Goal: Task Accomplishment & Management: Manage account settings

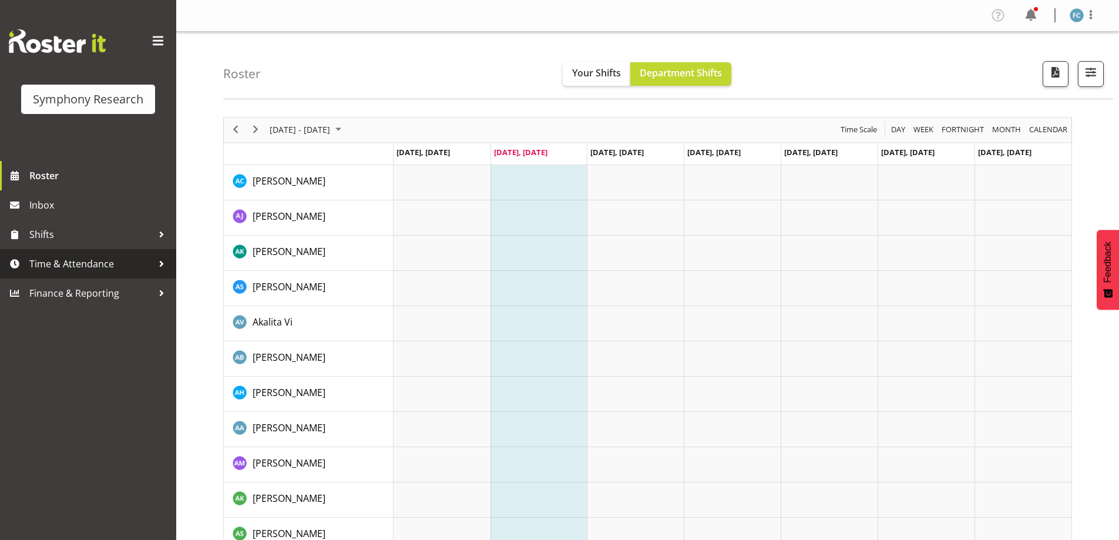
click at [160, 265] on div at bounding box center [162, 264] width 18 height 18
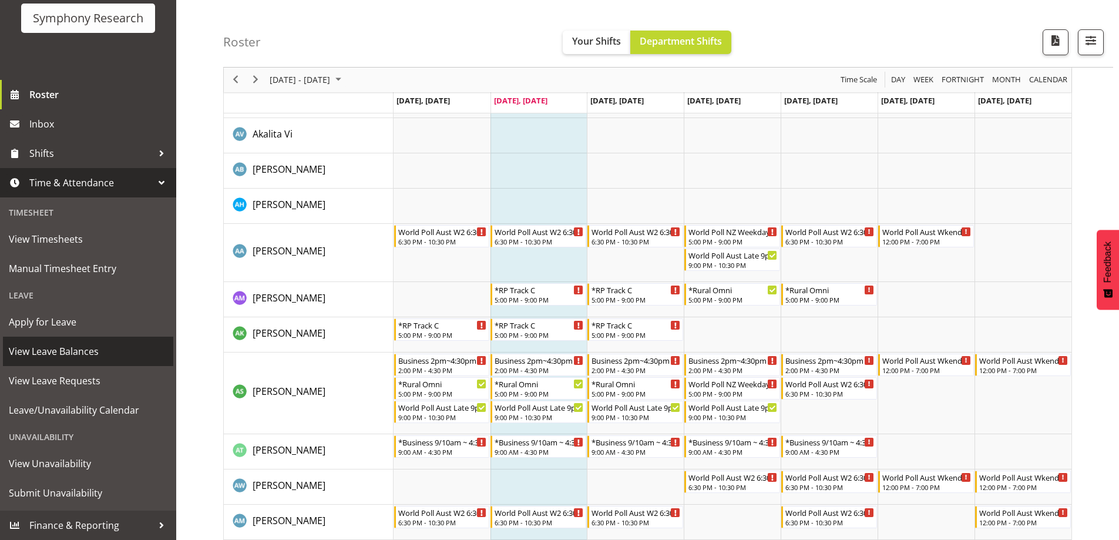
scroll to position [294, 0]
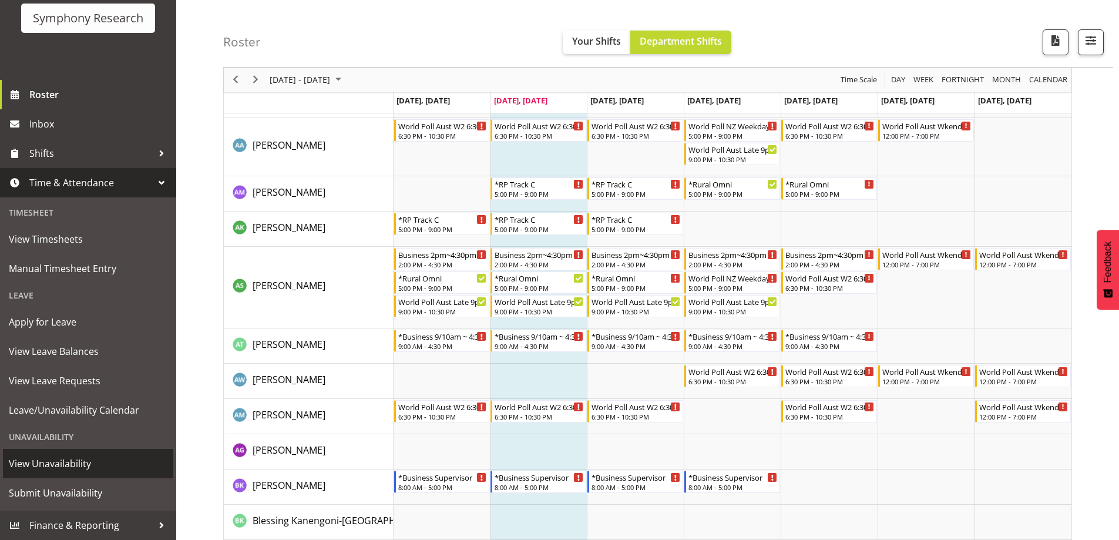
click at [108, 469] on span "View Unavailability" at bounding box center [88, 464] width 159 height 18
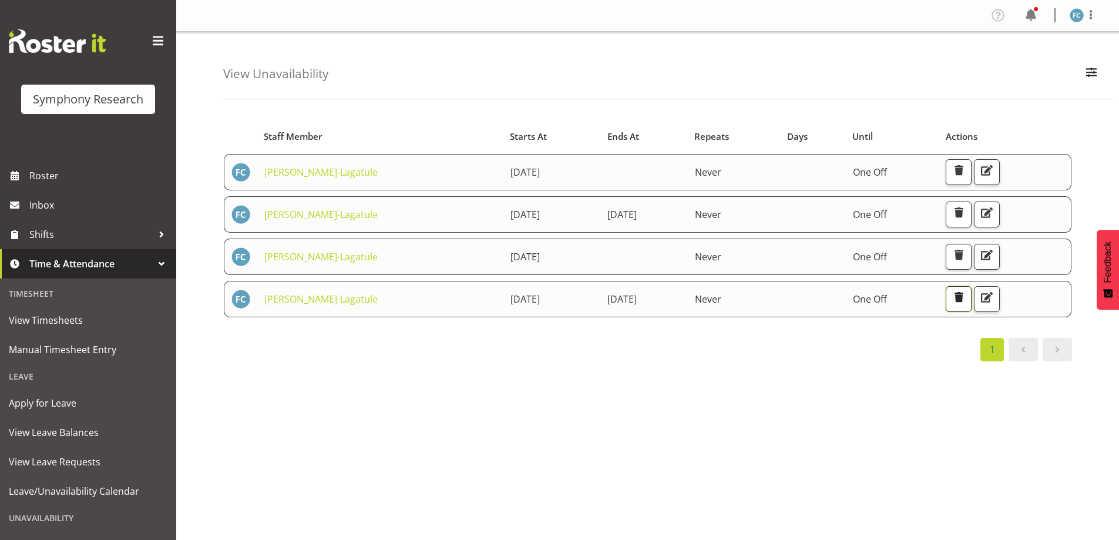
click at [966, 297] on span "button" at bounding box center [958, 297] width 15 height 15
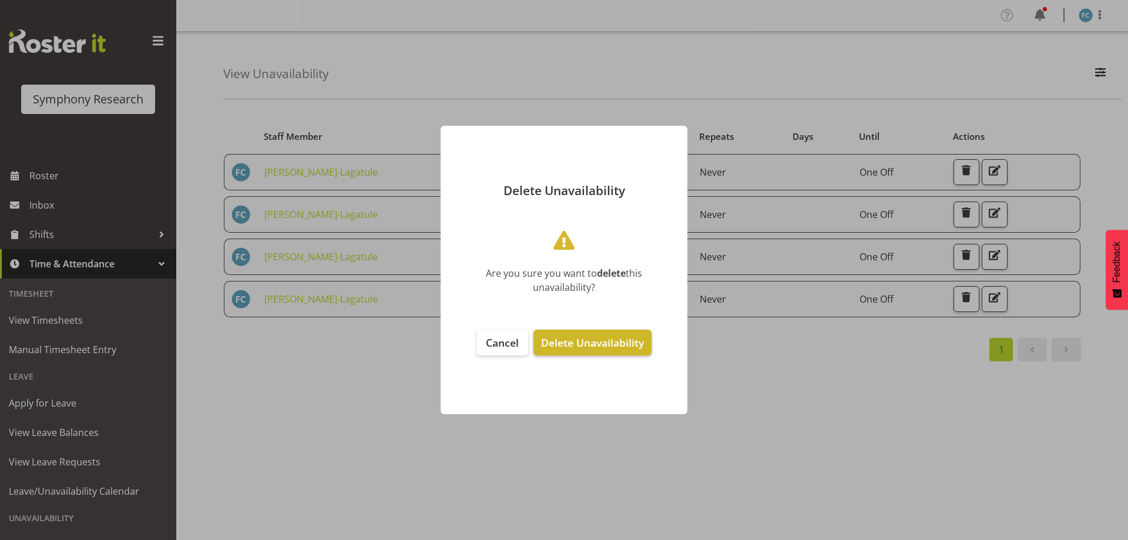
click at [630, 341] on span "Delete Unavailability" at bounding box center [592, 342] width 103 height 14
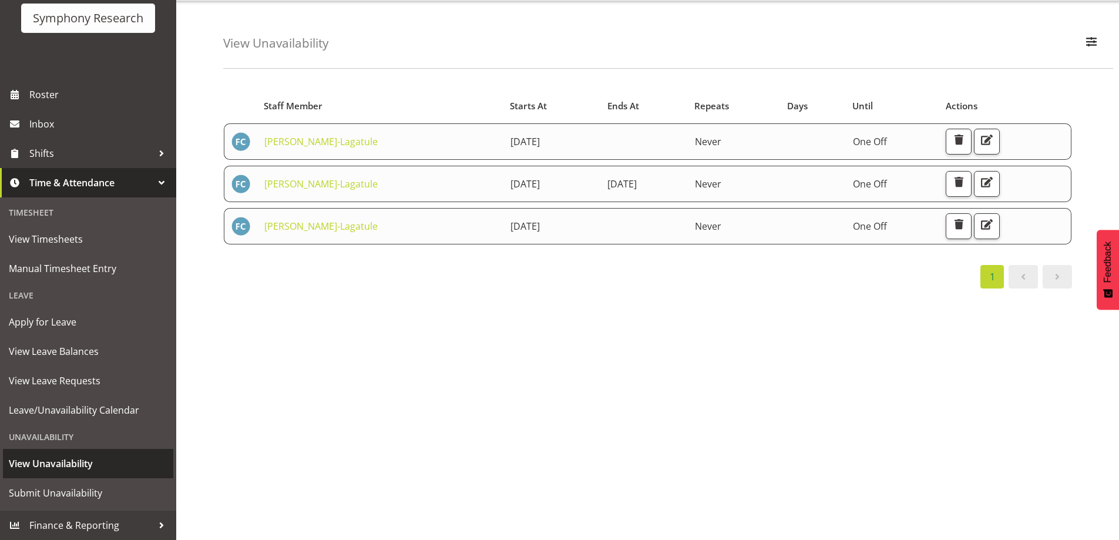
scroll to position [47, 0]
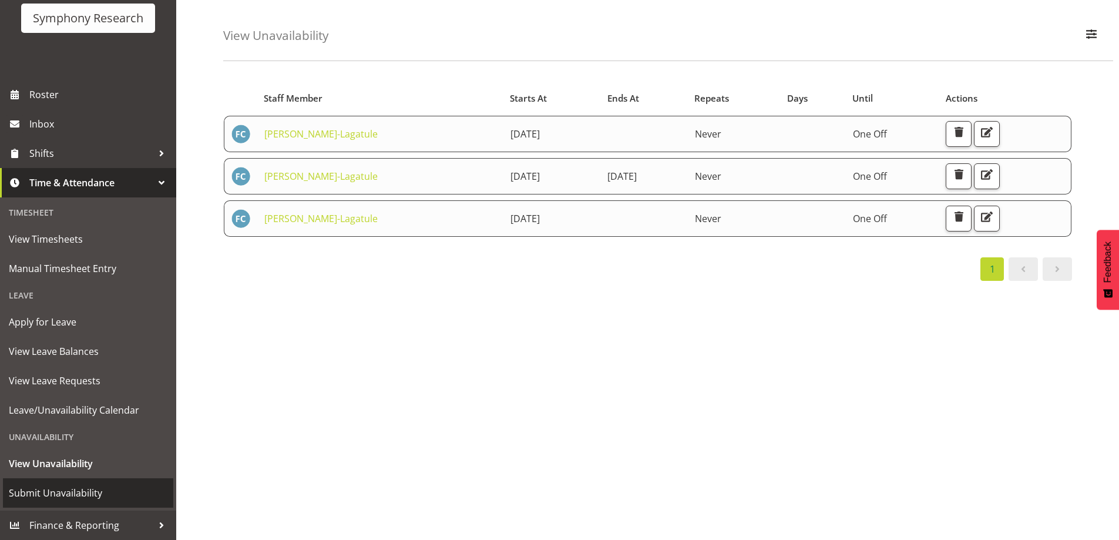
click at [96, 492] on span "Submit Unavailability" at bounding box center [88, 493] width 159 height 18
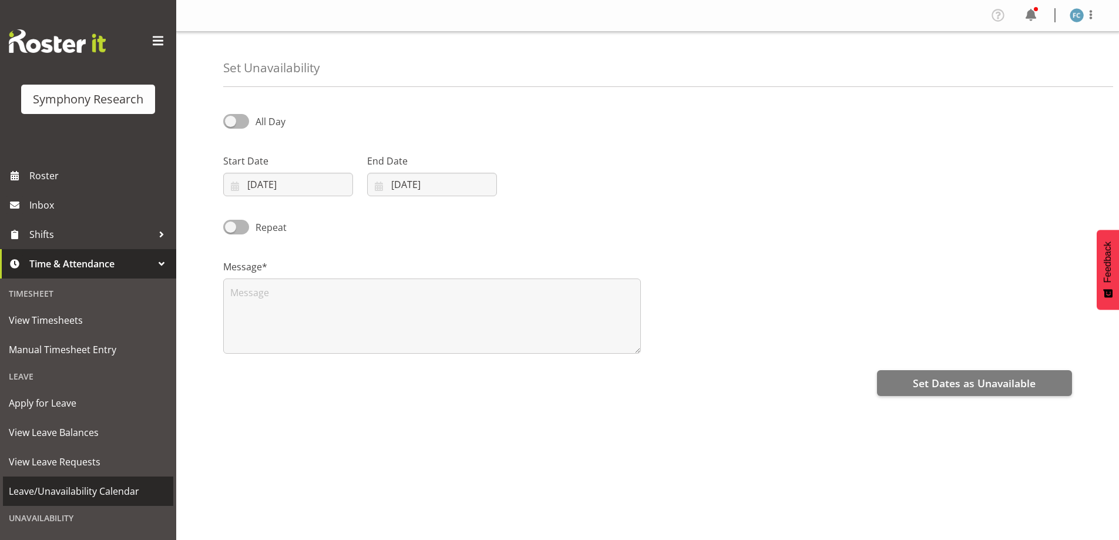
select select "7"
select select "2025"
click at [251, 184] on input "19/08/2025" at bounding box center [288, 184] width 130 height 23
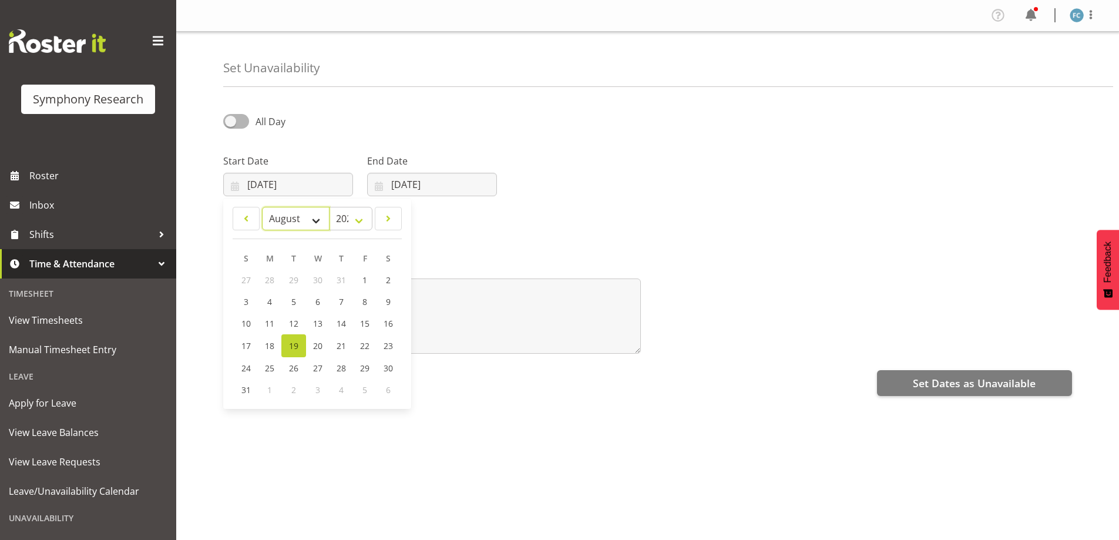
click at [319, 224] on select "January February March April May June July August September October November De…" at bounding box center [296, 218] width 68 height 23
select select "8"
click at [262, 207] on select "January February March April May June July August September October November De…" at bounding box center [296, 218] width 68 height 23
click at [382, 187] on input "19/08/2025" at bounding box center [432, 184] width 130 height 23
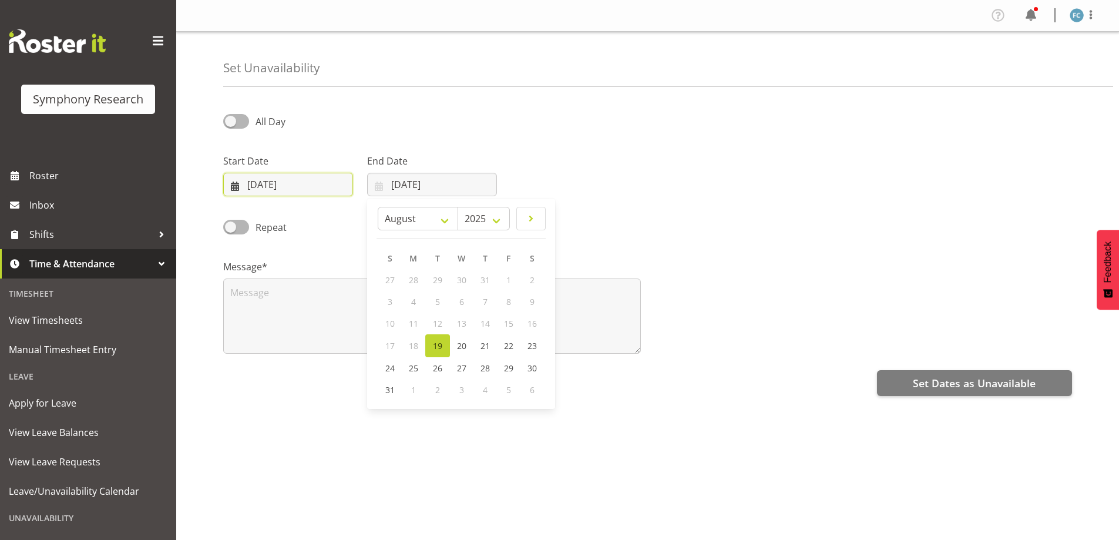
click at [233, 184] on input "19/08/2025" at bounding box center [288, 184] width 130 height 23
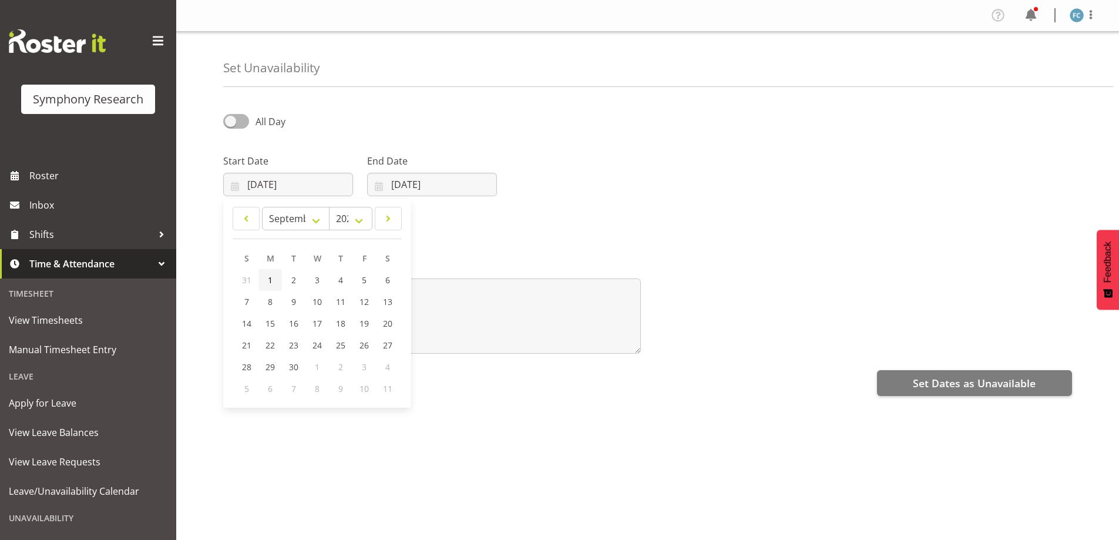
click at [270, 278] on span "1" at bounding box center [270, 279] width 5 height 11
type input "01/09/2025"
click at [375, 185] on input "19/08/2025" at bounding box center [432, 184] width 130 height 23
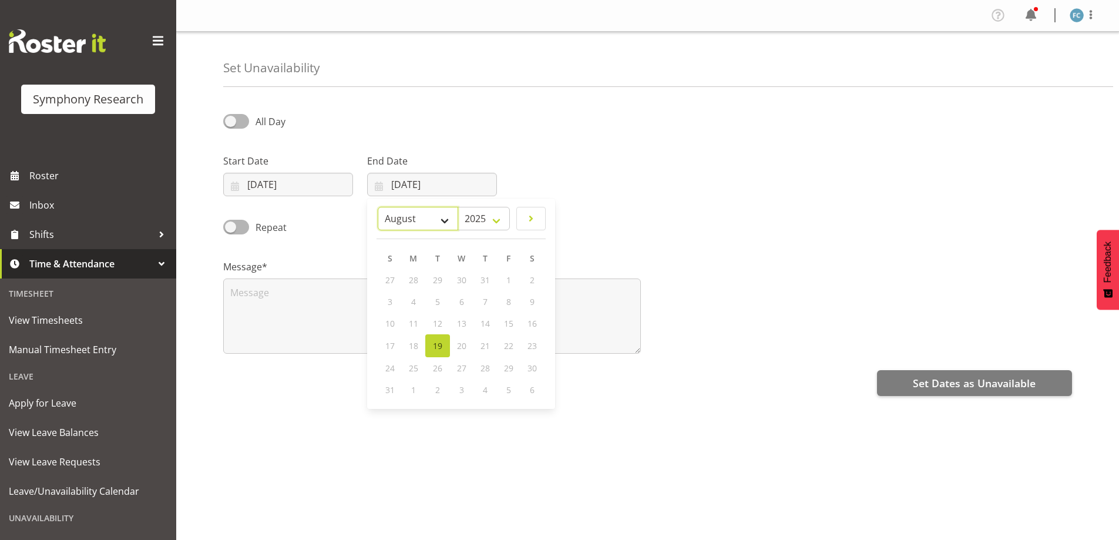
click at [447, 221] on select "January February March April May June July August September October November De…" at bounding box center [418, 218] width 80 height 23
select select "8"
click at [378, 207] on select "January February March April May June July August September October November De…" at bounding box center [418, 218] width 80 height 23
click at [413, 280] on span "1" at bounding box center [414, 279] width 5 height 11
type input "01/09/2025"
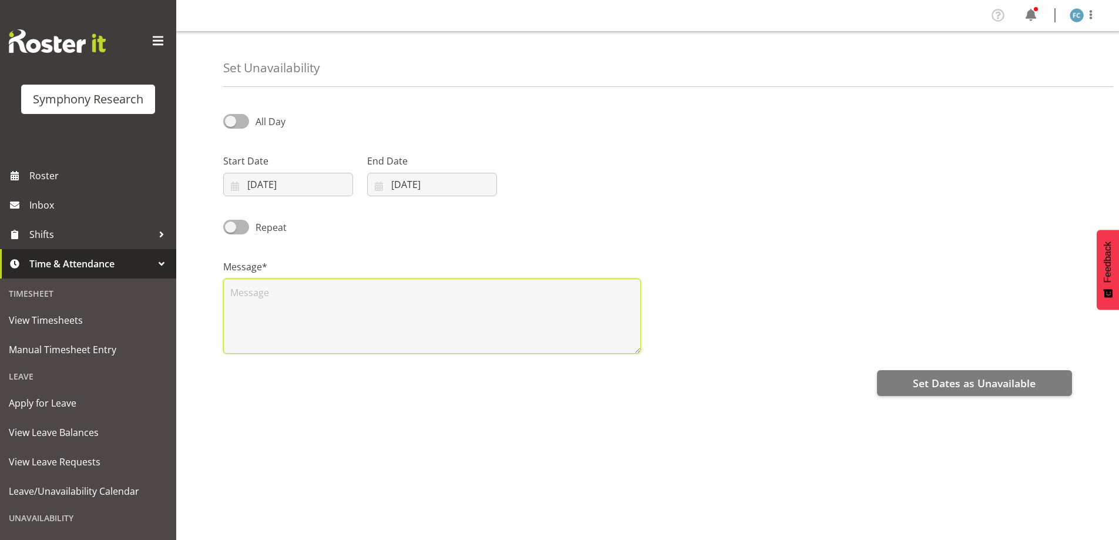
click at [310, 295] on textarea at bounding box center [432, 315] width 418 height 75
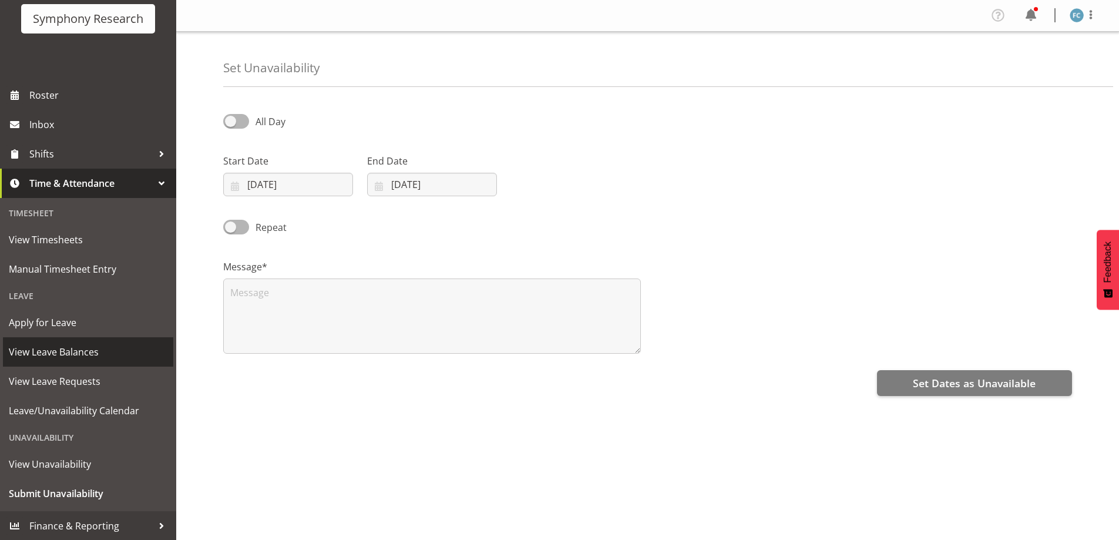
scroll to position [81, 0]
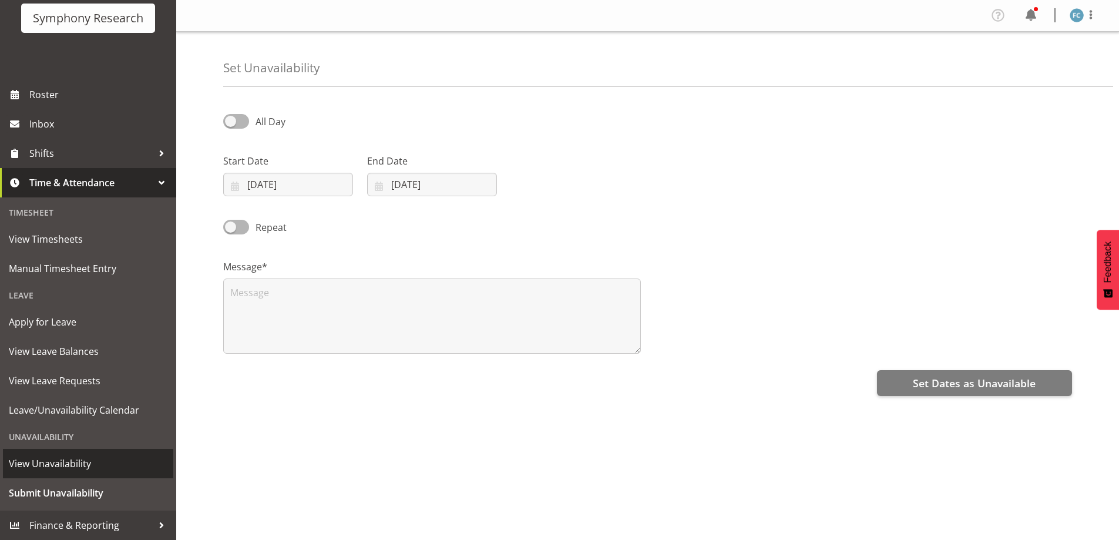
click at [84, 466] on span "View Unavailability" at bounding box center [88, 464] width 159 height 18
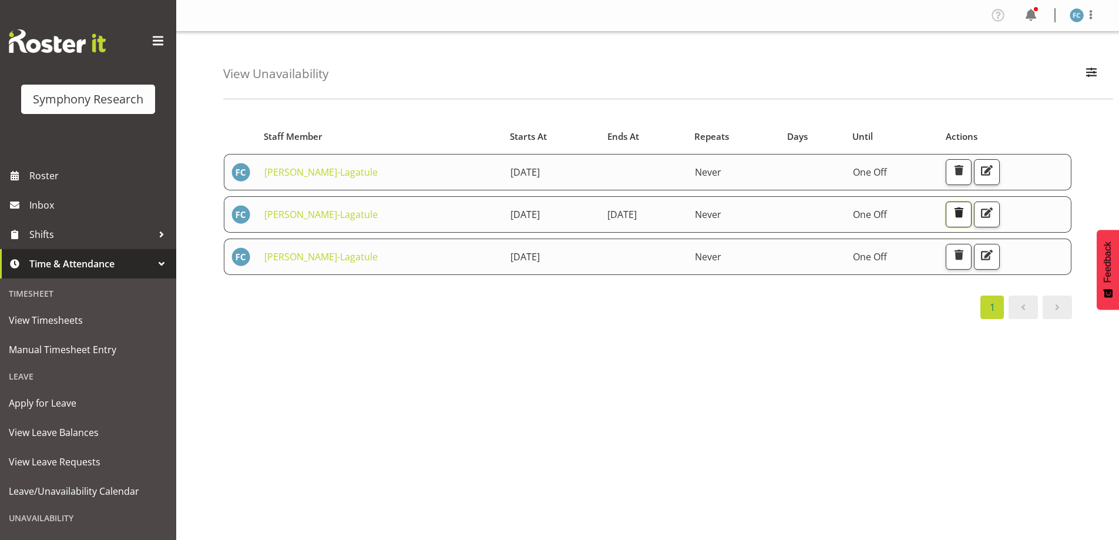
click at [966, 214] on span "button" at bounding box center [958, 212] width 15 height 15
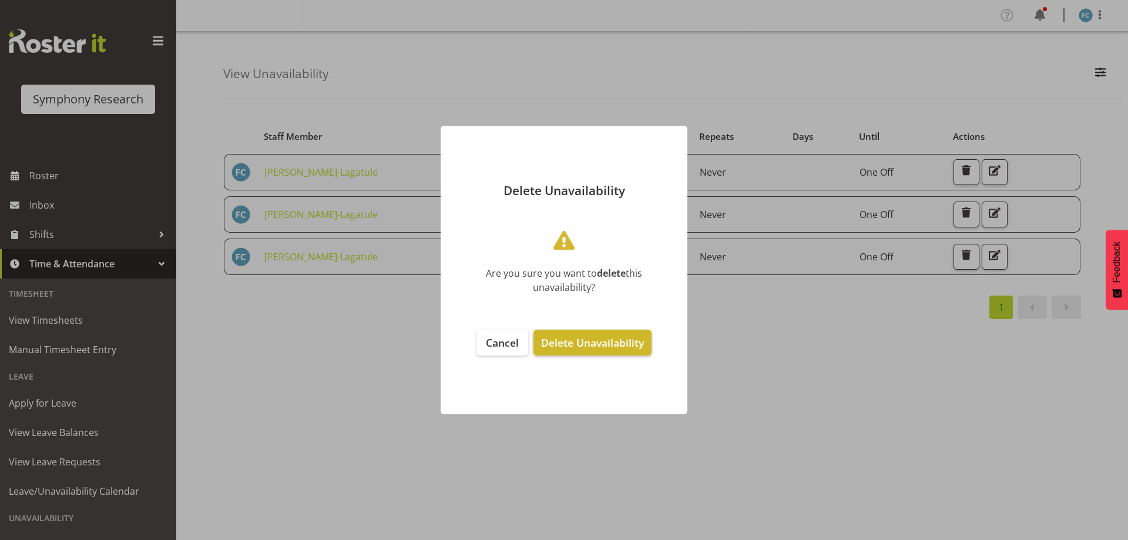
click at [622, 343] on span "Delete Unavailability" at bounding box center [592, 342] width 103 height 14
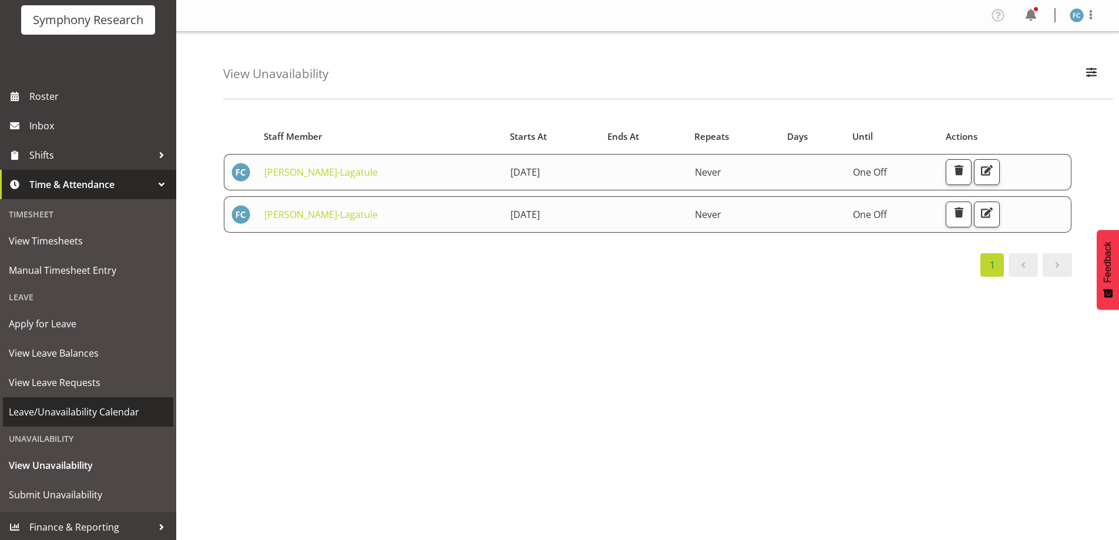
scroll to position [81, 0]
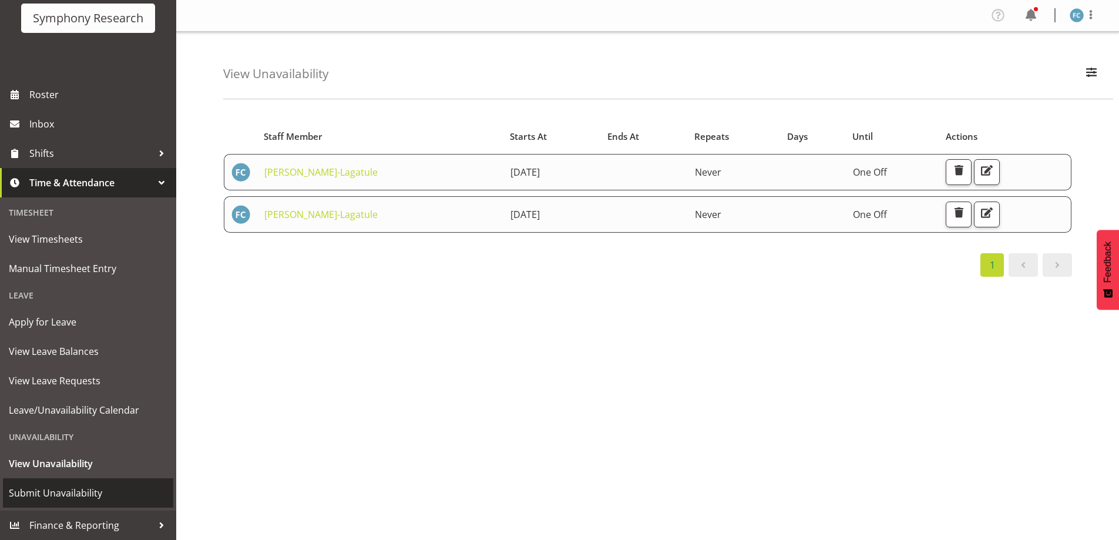
click at [96, 491] on span "Submit Unavailability" at bounding box center [88, 493] width 159 height 18
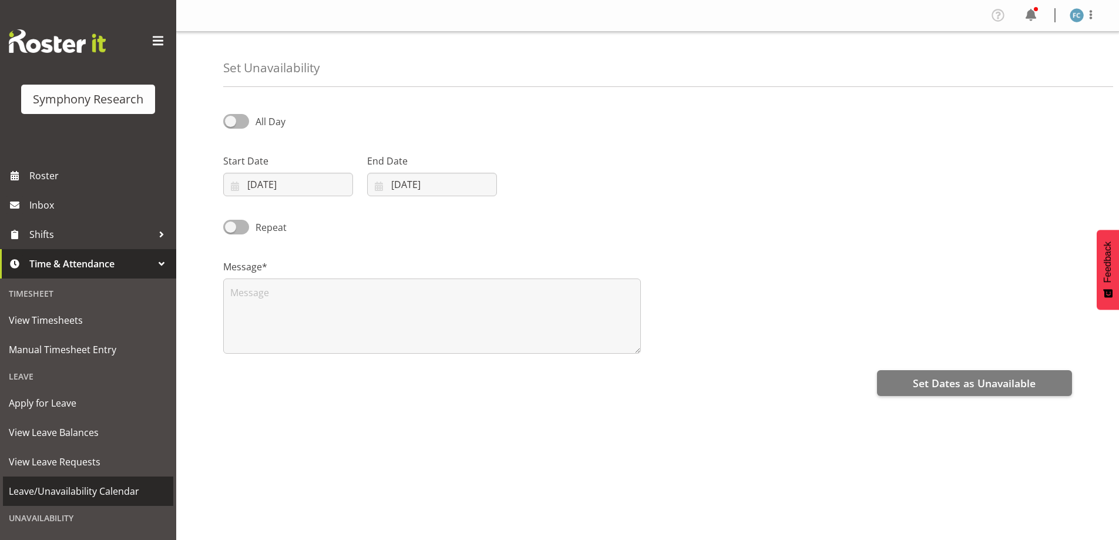
select select "7"
select select "2025"
click at [237, 186] on input "[DATE]" at bounding box center [288, 184] width 130 height 23
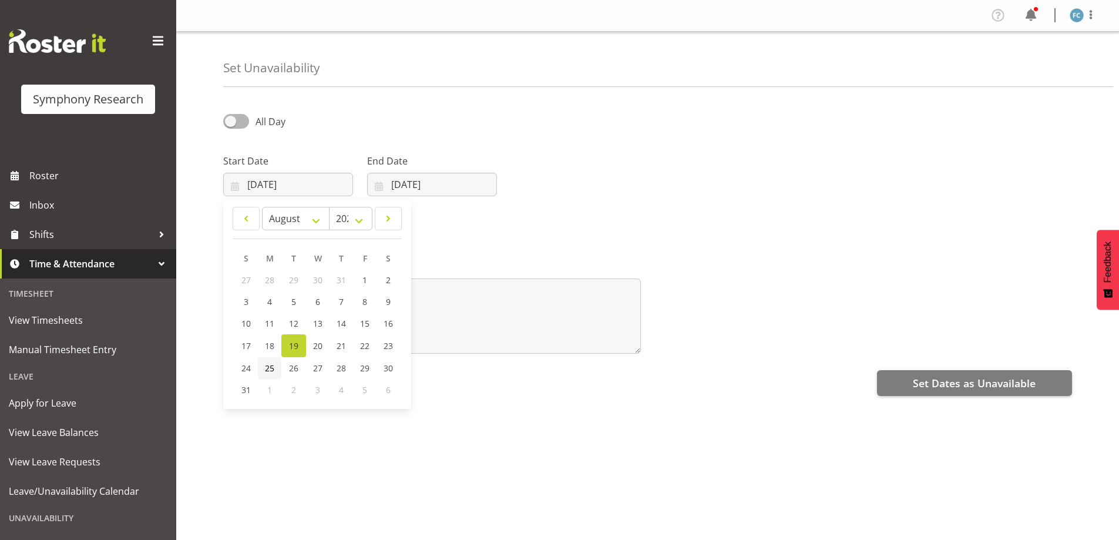
click at [270, 370] on span "25" at bounding box center [269, 367] width 9 height 11
type input "[DATE]"
click at [386, 185] on input "[DATE]" at bounding box center [432, 184] width 130 height 23
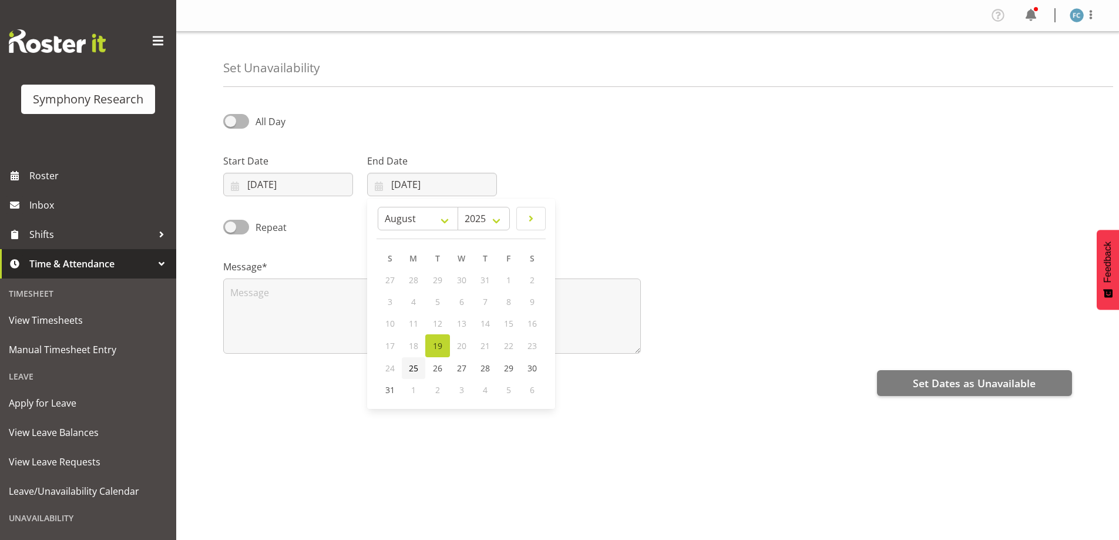
click at [414, 367] on span "25" at bounding box center [413, 367] width 9 height 11
type input "[DATE]"
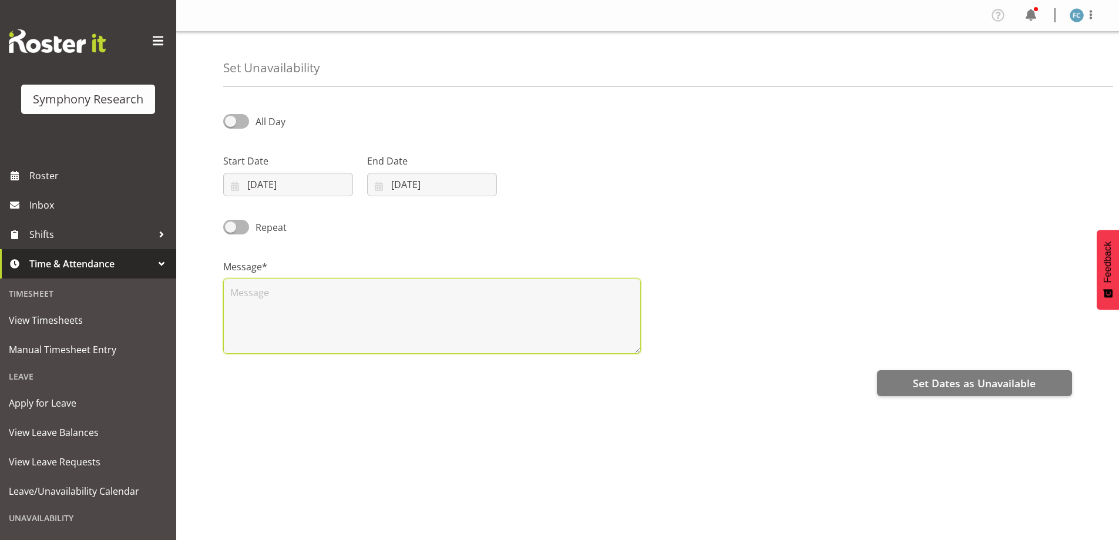
click at [298, 304] on textarea at bounding box center [432, 315] width 418 height 75
type textarea "Day off"
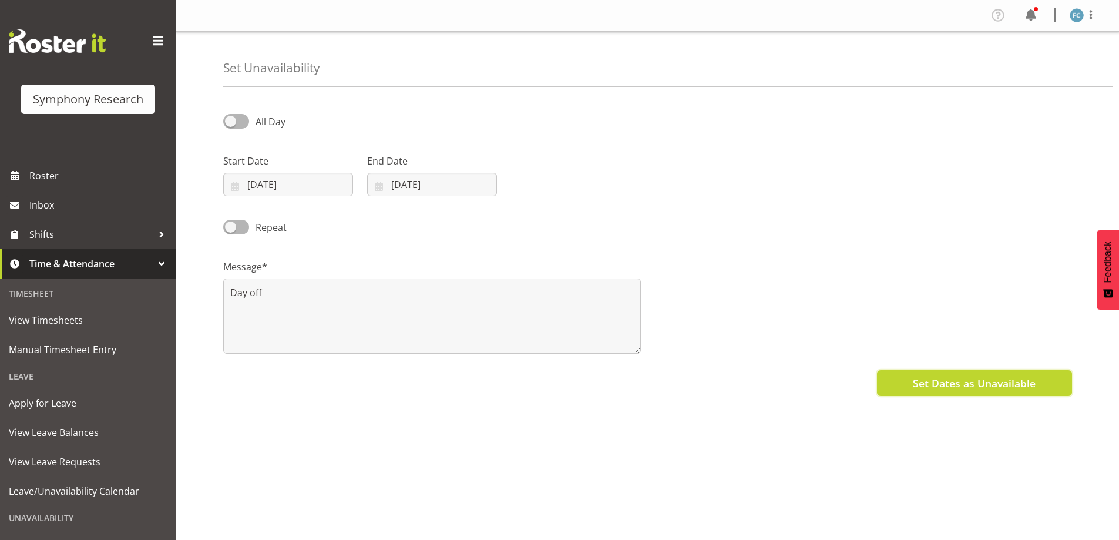
click at [998, 385] on span "Set Dates as Unavailable" at bounding box center [974, 382] width 123 height 15
